Goal: Information Seeking & Learning: Learn about a topic

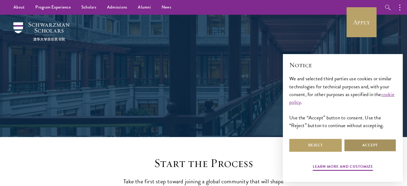
click at [356, 145] on button "Accept" at bounding box center [370, 145] width 52 height 13
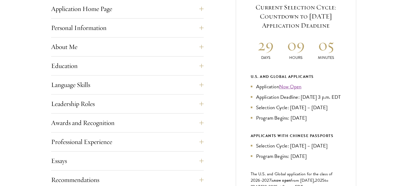
scroll to position [230, 0]
click at [288, 86] on link "Now Open" at bounding box center [290, 87] width 22 height 8
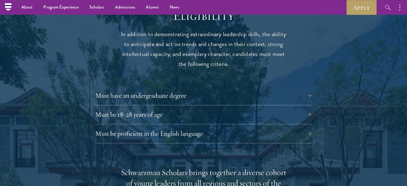
scroll to position [705, 0]
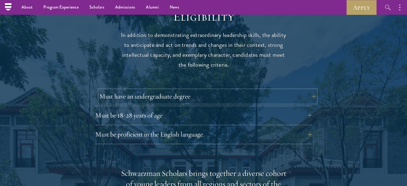
click at [309, 90] on button "Must have an undergraduate degree" at bounding box center [207, 96] width 217 height 13
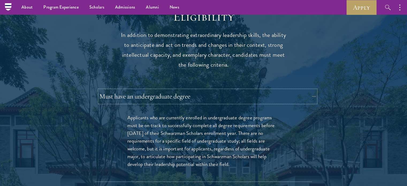
click at [312, 90] on button "Must have an undergraduate degree" at bounding box center [207, 96] width 217 height 13
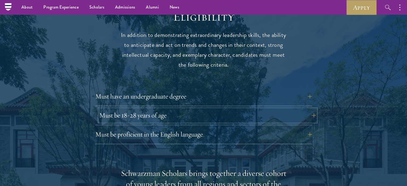
click at [309, 109] on button "Must be 18-28 years of age" at bounding box center [207, 115] width 217 height 13
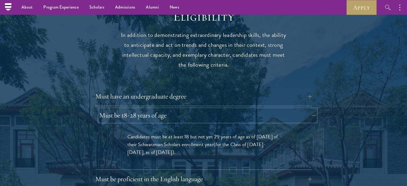
click at [313, 109] on button "Must be 18-28 years of age" at bounding box center [207, 115] width 217 height 13
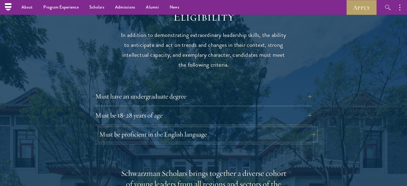
click at [311, 128] on button "Must be proficient in the English language" at bounding box center [207, 134] width 217 height 13
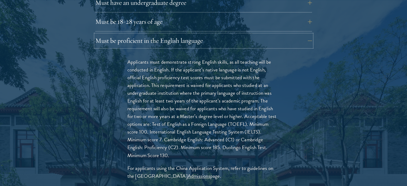
scroll to position [799, 0]
click at [310, 34] on button "Must be proficient in the English language" at bounding box center [207, 40] width 217 height 13
